Goal: Use online tool/utility

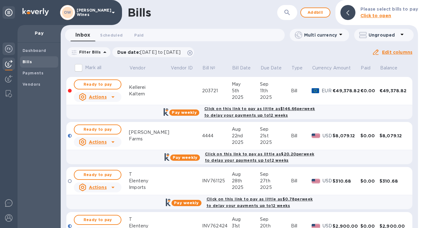
click at [10, 51] on img at bounding box center [9, 49] width 8 height 8
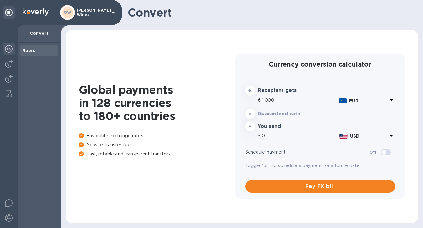
type input "1,192"
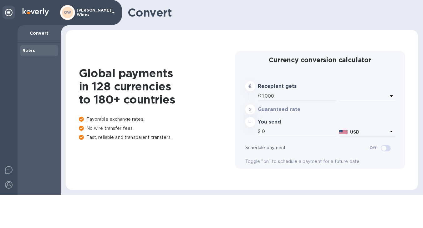
type input "1,192"
